Goal: Transaction & Acquisition: Purchase product/service

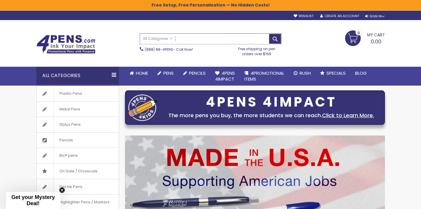
click at [234, 40] on input "Search" at bounding box center [210, 39] width 141 height 10
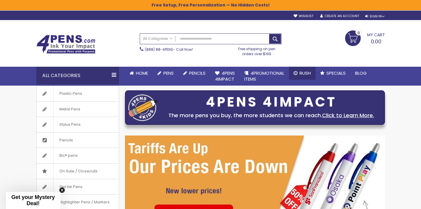
click at [304, 72] on span "Rush" at bounding box center [305, 73] width 11 height 6
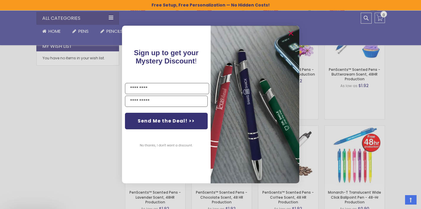
scroll to position [323, 0]
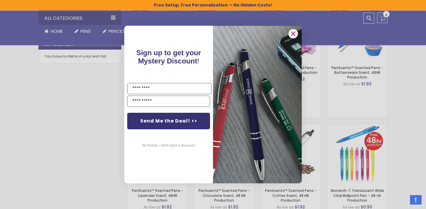
drag, startPoint x: 294, startPoint y: 31, endPoint x: 293, endPoint y: 34, distance: 3.0
click at [294, 31] on circle "Close dialog" at bounding box center [293, 33] width 9 height 9
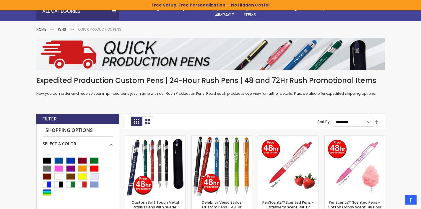
scroll to position [0, 0]
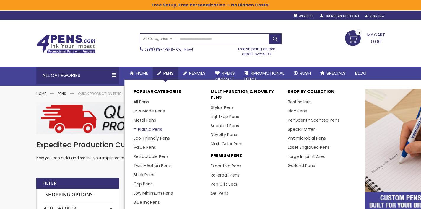
click at [148, 131] on link "Plastic Pens" at bounding box center [148, 130] width 29 height 6
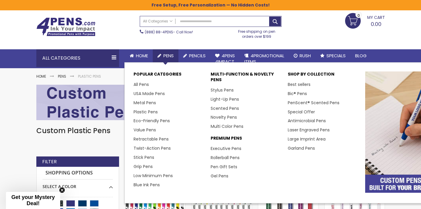
scroll to position [18, 0]
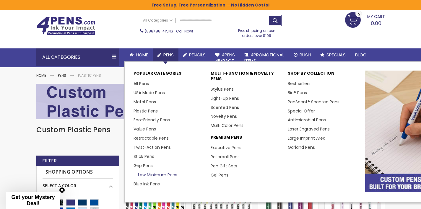
click at [168, 176] on link "Low Minimum Pens" at bounding box center [156, 175] width 44 height 6
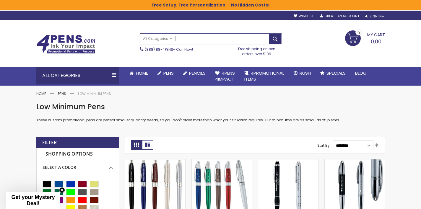
click at [201, 40] on input "Search" at bounding box center [210, 39] width 141 height 10
type input "*"
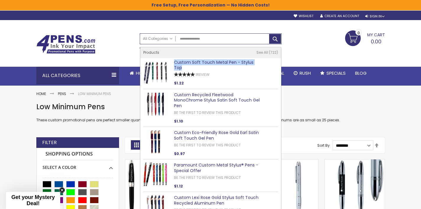
type input "**********"
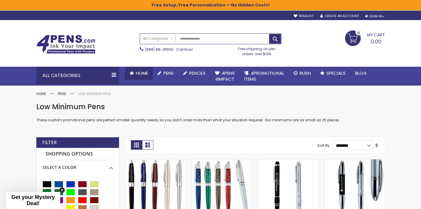
click at [139, 73] on span "Home" at bounding box center [142, 73] width 12 height 6
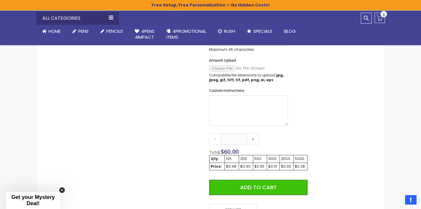
scroll to position [259, 0]
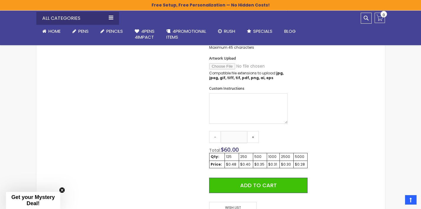
click at [235, 138] on input "***" at bounding box center [234, 137] width 27 height 12
type input "**"
click at [235, 138] on input "**" at bounding box center [234, 137] width 27 height 12
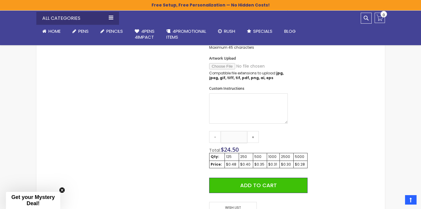
click at [235, 138] on input "**" at bounding box center [234, 137] width 27 height 12
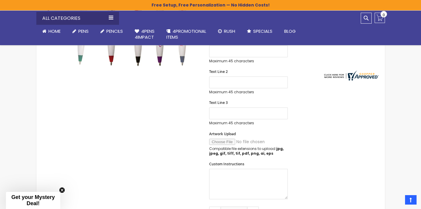
scroll to position [302, 0]
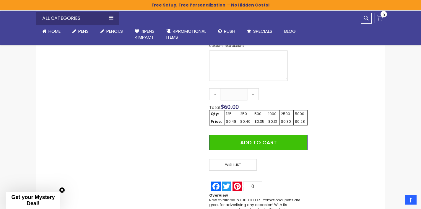
type input "***"
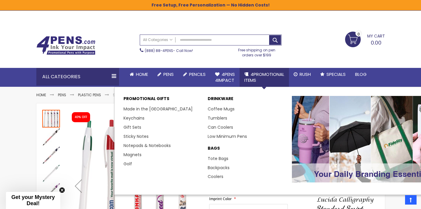
scroll to position [0, 0]
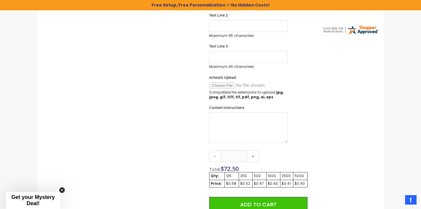
scroll to position [259, 0]
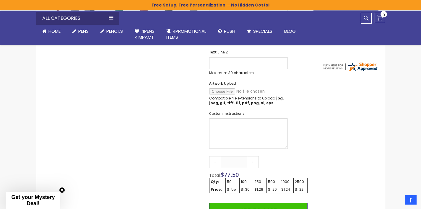
scroll to position [243, 0]
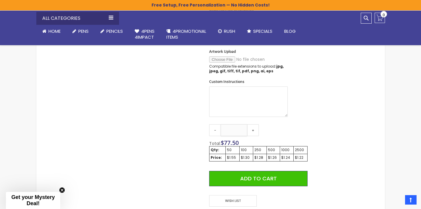
click at [239, 131] on input "**" at bounding box center [234, 131] width 27 height 12
drag, startPoint x: 239, startPoint y: 131, endPoint x: 245, endPoint y: 132, distance: 6.2
click at [239, 131] on input "**" at bounding box center [234, 131] width 27 height 12
click at [358, 122] on div "Skip to the end of the images gallery Skip to the beginning of the images galle…" at bounding box center [210, 75] width 343 height 421
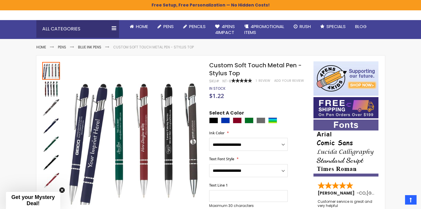
scroll to position [2, 0]
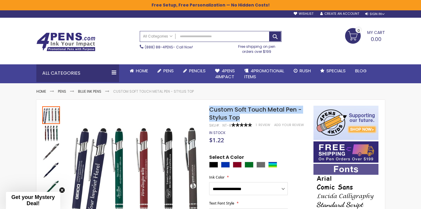
drag, startPoint x: 247, startPoint y: 117, endPoint x: 206, endPoint y: 111, distance: 41.5
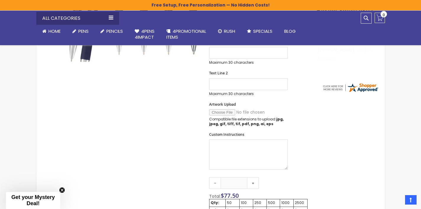
scroll to position [243, 0]
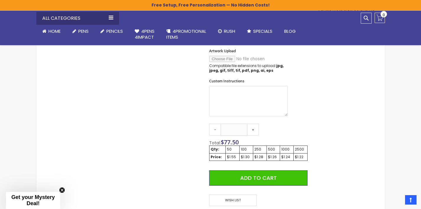
drag, startPoint x: 239, startPoint y: 128, endPoint x: 225, endPoint y: 128, distance: 14.2
click at [225, 128] on input "**" at bounding box center [234, 130] width 27 height 12
click at [294, 121] on form "**********" at bounding box center [258, 59] width 98 height 293
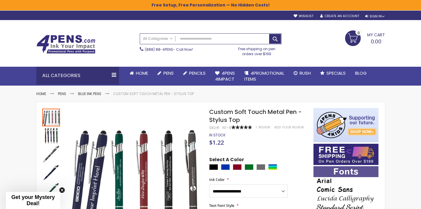
scroll to position [0, 0]
click at [218, 40] on input "Search" at bounding box center [210, 39] width 141 height 10
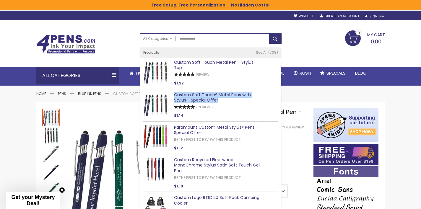
type input "**********"
click at [322, 43] on div "My Cart 0.00 0 My Cart Close You have no items in your shopping cart." at bounding box center [337, 37] width 104 height 15
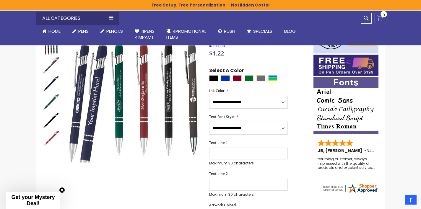
scroll to position [55, 0]
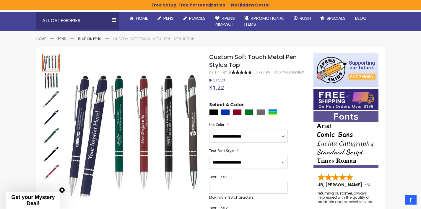
click at [248, 162] on select "**********" at bounding box center [248, 162] width 79 height 13
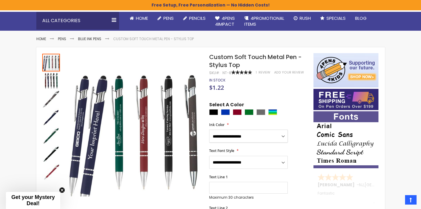
click at [259, 137] on select "**********" at bounding box center [248, 136] width 79 height 13
select select "**"
click at [209, 130] on select "**********" at bounding box center [248, 136] width 79 height 13
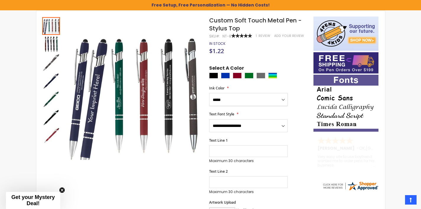
scroll to position [94, 0]
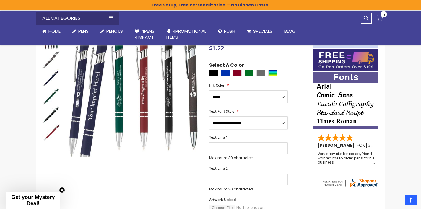
click at [270, 126] on select "**********" at bounding box center [248, 123] width 79 height 13
select select "**"
click at [209, 117] on select "**********" at bounding box center [248, 123] width 79 height 13
click at [243, 147] on input "Text Line 1" at bounding box center [248, 149] width 79 height 12
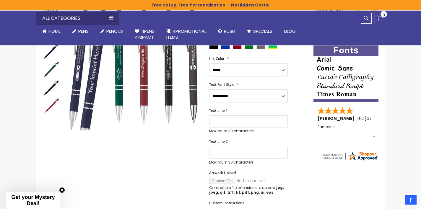
scroll to position [121, 0]
click at [287, 157] on input "Text Line 2" at bounding box center [248, 153] width 79 height 12
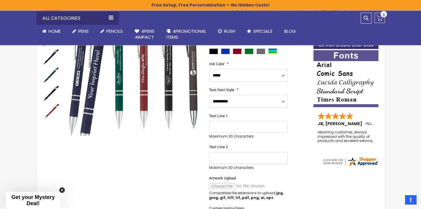
scroll to position [116, 0]
click at [232, 133] on div "Maximum 30 characters (30 remaining)" at bounding box center [248, 130] width 79 height 18
click at [232, 124] on input "Text Line 1" at bounding box center [248, 127] width 79 height 12
click at [222, 165] on div "Maximum 30 characters (30 remaining)" at bounding box center [248, 162] width 79 height 18
click at [223, 161] on input "Text Line 2" at bounding box center [248, 159] width 79 height 12
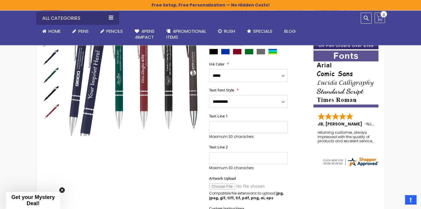
click at [233, 128] on input "Text Line 1" at bounding box center [248, 127] width 79 height 12
click at [227, 163] on input "Text Line 2" at bounding box center [248, 159] width 79 height 12
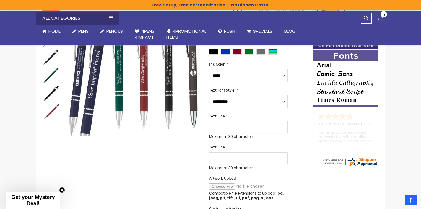
click at [235, 127] on input "Text Line 1" at bounding box center [248, 127] width 79 height 12
click at [228, 159] on input "Text Line 2" at bounding box center [248, 159] width 79 height 12
click at [288, 165] on div "Text Line 2 Maximum 30 characters (30 remaining)" at bounding box center [258, 157] width 98 height 25
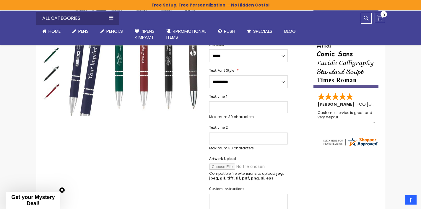
scroll to position [75, 0]
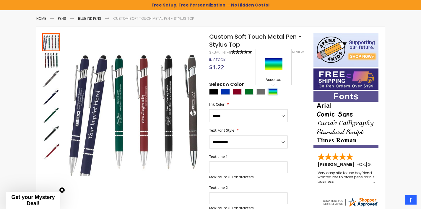
click at [274, 91] on div "Assorted" at bounding box center [273, 92] width 9 height 6
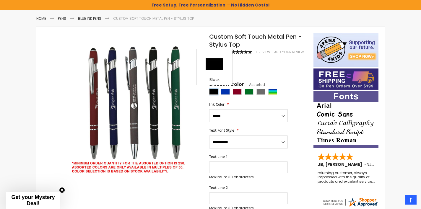
click at [215, 90] on div "Black" at bounding box center [213, 92] width 9 height 6
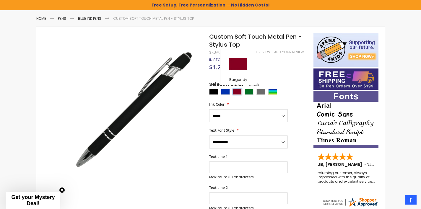
click at [236, 92] on div "Burgundy" at bounding box center [237, 92] width 9 height 6
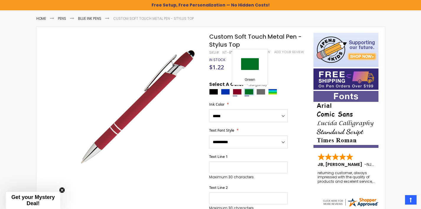
click at [250, 92] on div "Green" at bounding box center [249, 92] width 9 height 6
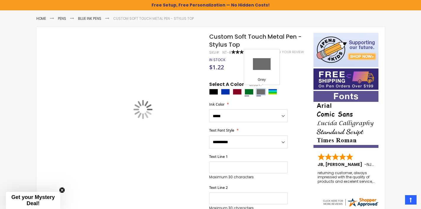
click at [261, 93] on div "Grey" at bounding box center [261, 92] width 9 height 6
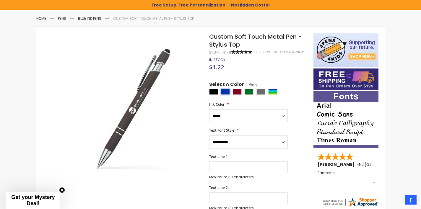
click at [225, 93] on div "Blue" at bounding box center [225, 92] width 9 height 6
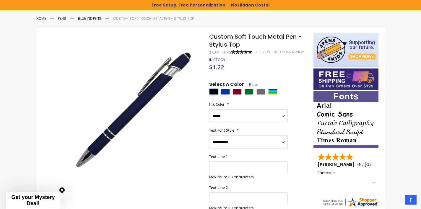
click at [216, 92] on div "Black" at bounding box center [213, 92] width 9 height 6
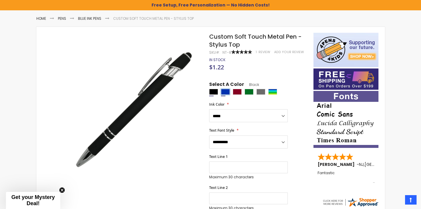
click at [222, 92] on div "Blue" at bounding box center [225, 92] width 9 height 6
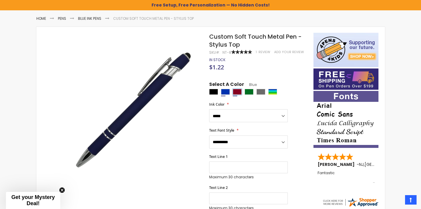
click at [235, 93] on div "Burgundy" at bounding box center [237, 92] width 9 height 6
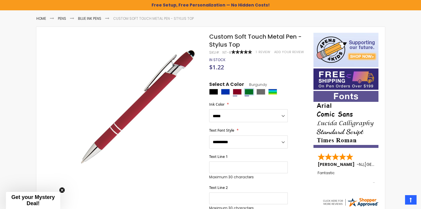
click at [248, 94] on div "Green" at bounding box center [249, 92] width 9 height 6
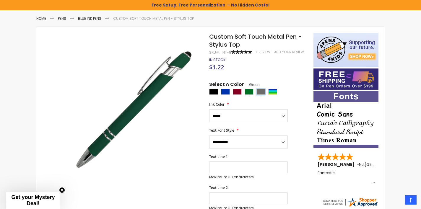
click at [263, 93] on div "Grey" at bounding box center [261, 92] width 9 height 6
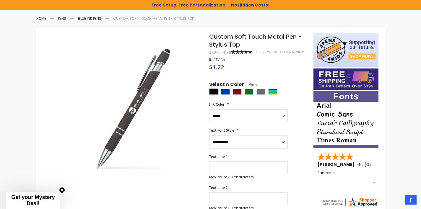
click at [216, 92] on div "Black" at bounding box center [213, 92] width 9 height 6
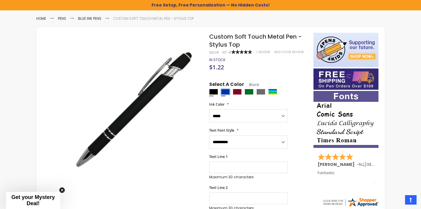
click at [225, 92] on div "Blue" at bounding box center [225, 92] width 9 height 6
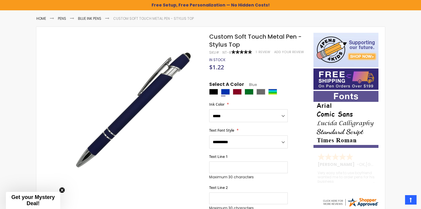
click at [242, 93] on div at bounding box center [259, 92] width 101 height 7
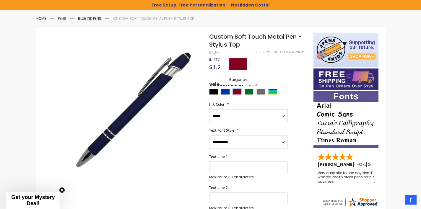
click at [240, 93] on div "Burgundy" at bounding box center [237, 92] width 9 height 6
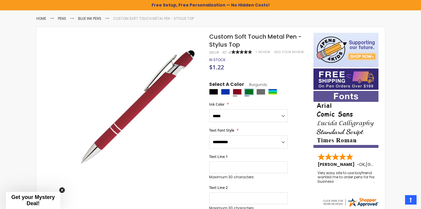
click at [249, 93] on div "Green" at bounding box center [249, 92] width 9 height 6
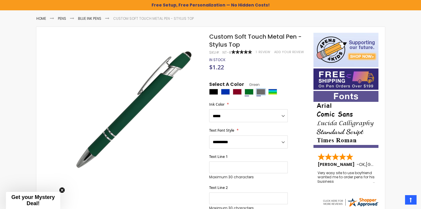
click at [257, 94] on div "Grey" at bounding box center [261, 92] width 9 height 6
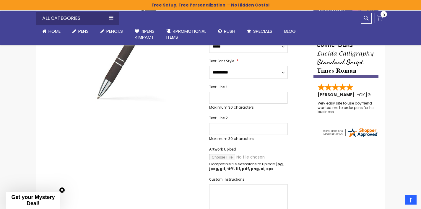
scroll to position [176, 0]
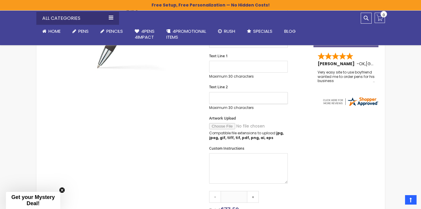
click at [261, 99] on input "Text Line 2" at bounding box center [248, 98] width 79 height 12
click at [240, 158] on textarea "Custom Instructions" at bounding box center [248, 169] width 79 height 30
click at [235, 69] on input "Text Line 1" at bounding box center [248, 67] width 79 height 12
click at [232, 160] on textarea "Custom Instructions" at bounding box center [248, 169] width 79 height 30
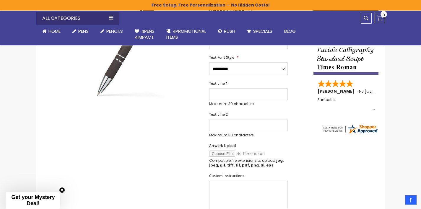
scroll to position [148, 0]
click at [261, 128] on input "Text Line 2" at bounding box center [248, 126] width 79 height 12
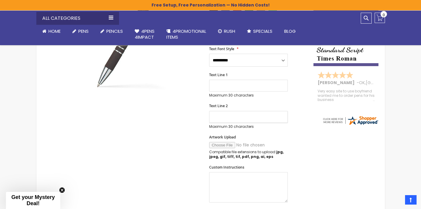
scroll to position [161, 0]
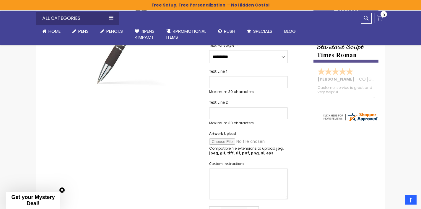
click at [254, 183] on textarea "Custom Instructions" at bounding box center [248, 184] width 79 height 30
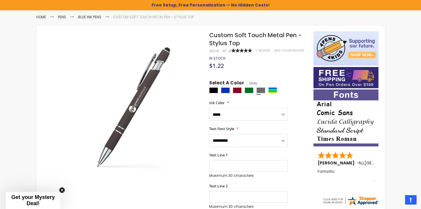
scroll to position [77, 0]
click at [214, 92] on div "Black" at bounding box center [213, 90] width 9 height 6
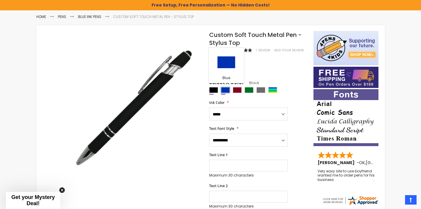
click at [225, 93] on div "Blue" at bounding box center [225, 90] width 9 height 6
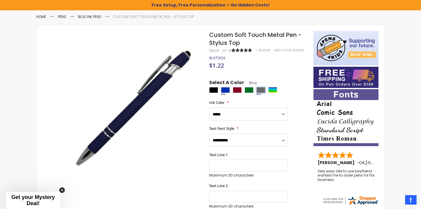
click at [261, 92] on div "Grey" at bounding box center [261, 90] width 9 height 6
type input "****"
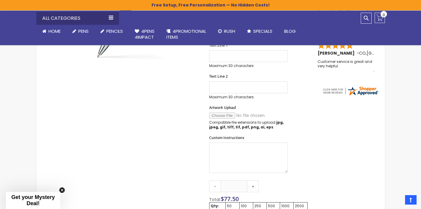
scroll to position [189, 0]
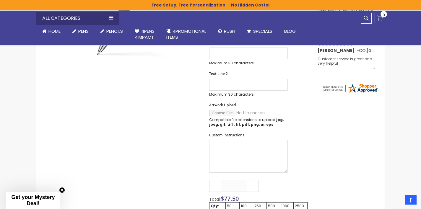
click at [288, 172] on textarea "Custom Instructions" at bounding box center [248, 156] width 79 height 33
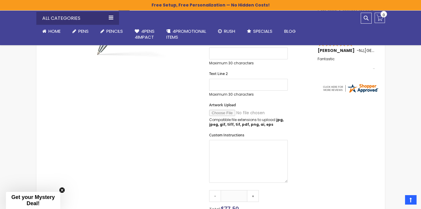
drag, startPoint x: 287, startPoint y: 171, endPoint x: 287, endPoint y: 181, distance: 10.1
click at [287, 181] on textarea "Custom Instructions" at bounding box center [248, 161] width 79 height 43
click at [228, 153] on textarea "Custom Instructions" at bounding box center [248, 161] width 79 height 43
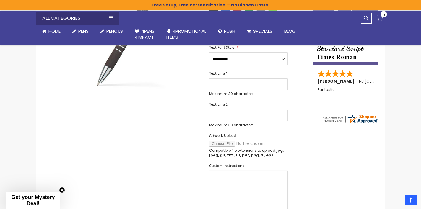
scroll to position [216, 0]
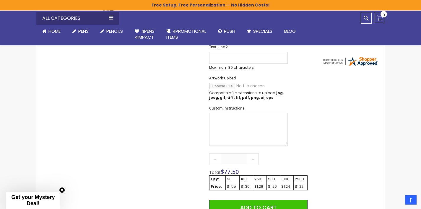
drag, startPoint x: 287, startPoint y: 154, endPoint x: 290, endPoint y: 144, distance: 10.6
click at [290, 144] on div "Custom Instructions" at bounding box center [258, 126] width 98 height 41
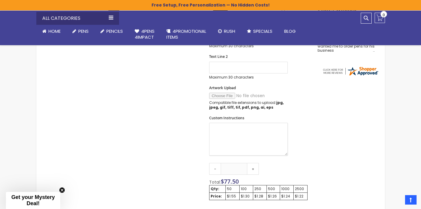
scroll to position [257, 0]
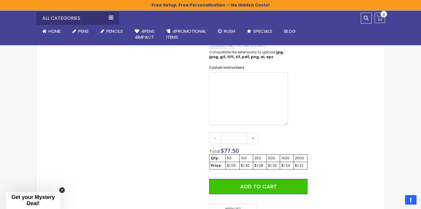
drag, startPoint x: 285, startPoint y: 104, endPoint x: 286, endPoint y: 122, distance: 17.2
click at [286, 122] on textarea "Custom Instructions" at bounding box center [248, 98] width 79 height 53
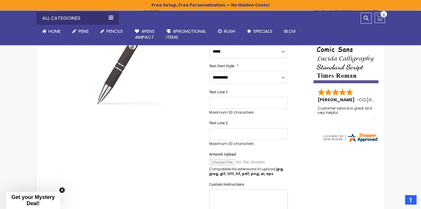
scroll to position [53, 0]
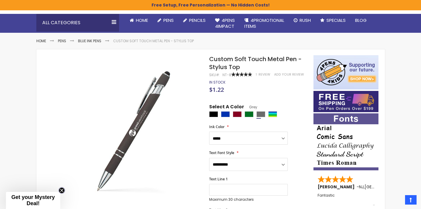
click at [62, 189] on circle "Close teaser" at bounding box center [62, 191] width 6 height 6
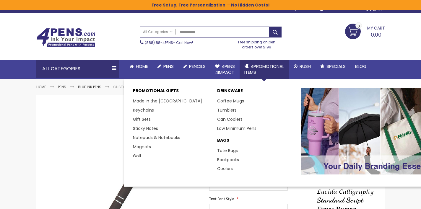
scroll to position [7, 0]
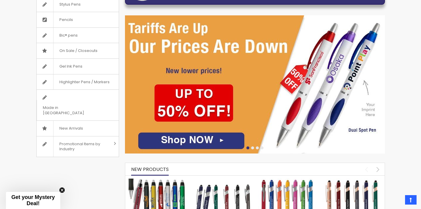
scroll to position [121, 0]
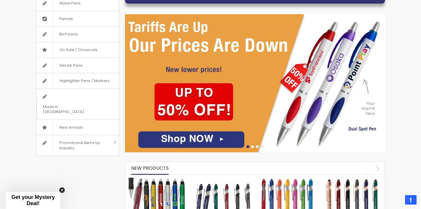
click at [243, 91] on img at bounding box center [255, 83] width 260 height 138
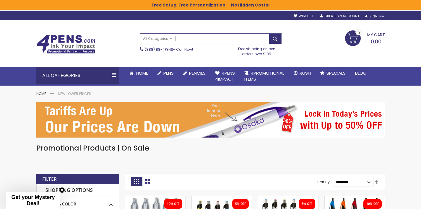
click at [209, 36] on input "Search" at bounding box center [210, 39] width 141 height 10
type input "*"
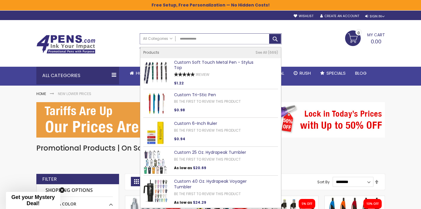
click at [207, 40] on input "**********" at bounding box center [210, 39] width 141 height 10
type input "*"
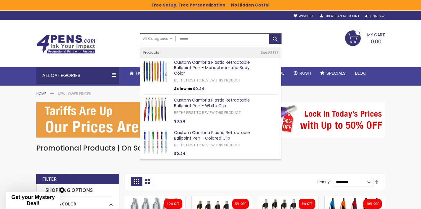
click at [209, 40] on input "*******" at bounding box center [210, 39] width 141 height 10
click at [199, 39] on input "*******" at bounding box center [210, 39] width 141 height 10
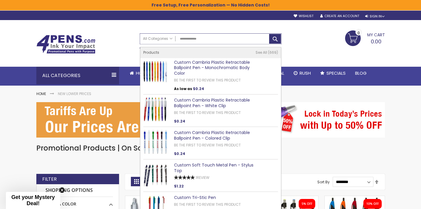
type input "**********"
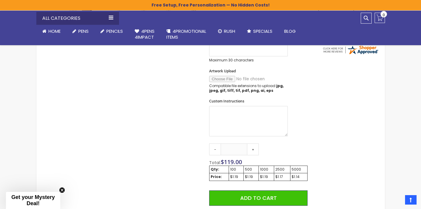
scroll to position [228, 0]
drag, startPoint x: 238, startPoint y: 149, endPoint x: 225, endPoint y: 148, distance: 12.1
click at [225, 148] on input "***" at bounding box center [234, 149] width 27 height 12
type input "***"
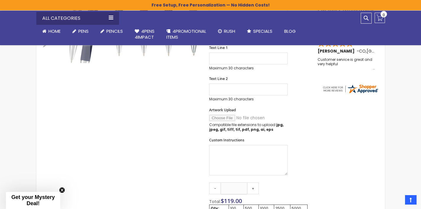
scroll to position [249, 0]
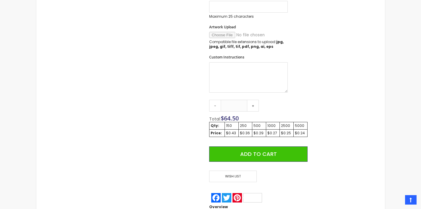
scroll to position [351, 0]
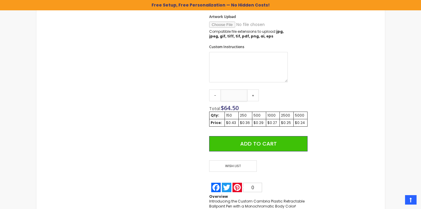
click at [234, 95] on input "***" at bounding box center [234, 96] width 27 height 12
type input "***"
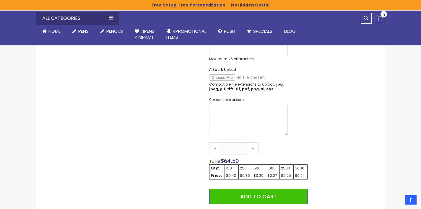
scroll to position [297, 0]
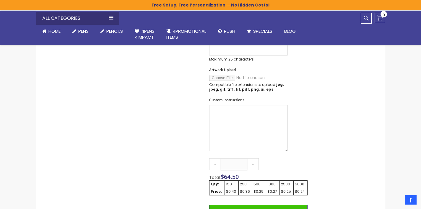
drag, startPoint x: 286, startPoint y: 134, endPoint x: 285, endPoint y: 149, distance: 15.7
click at [285, 149] on textarea "Custom Instructions" at bounding box center [248, 128] width 79 height 46
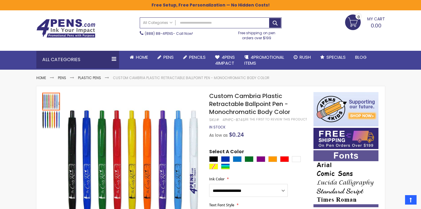
scroll to position [0, 0]
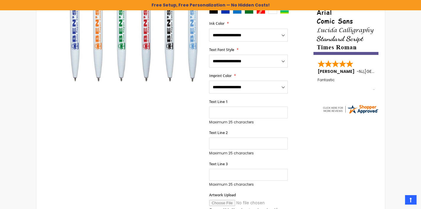
scroll to position [173, 0]
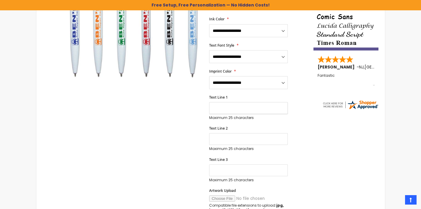
click at [256, 106] on input "Text Line 1" at bounding box center [248, 108] width 79 height 12
click at [243, 136] on input "Text Line 2" at bounding box center [248, 139] width 79 height 12
click at [232, 165] on input "Text Line 3" at bounding box center [248, 171] width 79 height 12
click at [231, 138] on input "Text Line 2" at bounding box center [248, 139] width 79 height 12
click at [230, 103] on input "Text Line 1" at bounding box center [248, 108] width 79 height 12
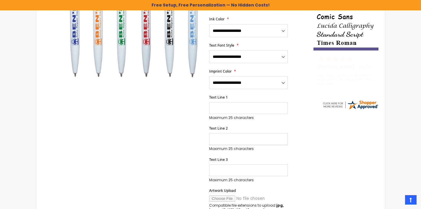
click at [229, 134] on input "Text Line 2" at bounding box center [248, 139] width 79 height 12
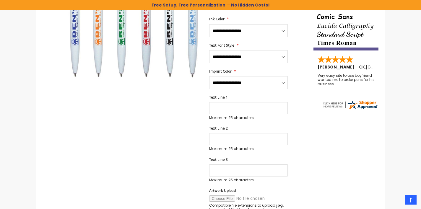
click at [226, 170] on input "Text Line 3" at bounding box center [248, 171] width 79 height 12
click at [232, 142] on div "Maximum 25 characters (25 remaining)" at bounding box center [248, 142] width 79 height 18
click at [233, 137] on input "Text Line 2" at bounding box center [248, 139] width 79 height 12
click at [234, 104] on input "Text Line 1" at bounding box center [248, 108] width 79 height 12
click at [230, 133] on input "Text Line 2" at bounding box center [248, 139] width 79 height 12
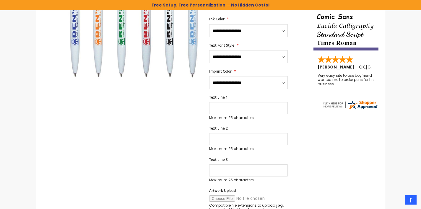
click at [230, 167] on input "Text Line 3" at bounding box center [248, 171] width 79 height 12
click at [233, 135] on input "Text Line 2" at bounding box center [248, 139] width 79 height 12
click at [235, 105] on input "Text Line 1" at bounding box center [248, 108] width 79 height 12
click at [234, 138] on input "Text Line 2" at bounding box center [248, 139] width 79 height 12
click at [232, 165] on input "Text Line 3" at bounding box center [248, 171] width 79 height 12
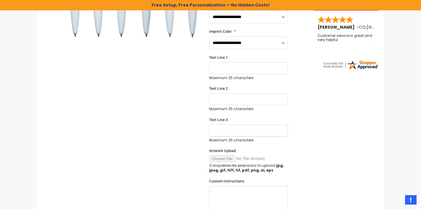
scroll to position [211, 0]
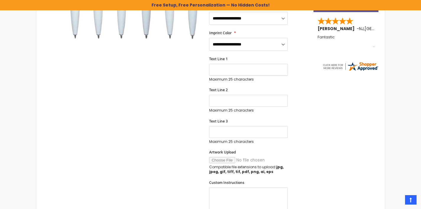
click at [237, 64] on input "Text Line 1" at bounding box center [248, 70] width 79 height 12
type input "*"
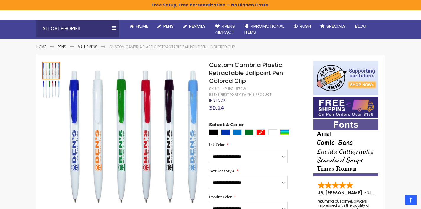
scroll to position [35, 0]
